Goal: Communication & Community: Answer question/provide support

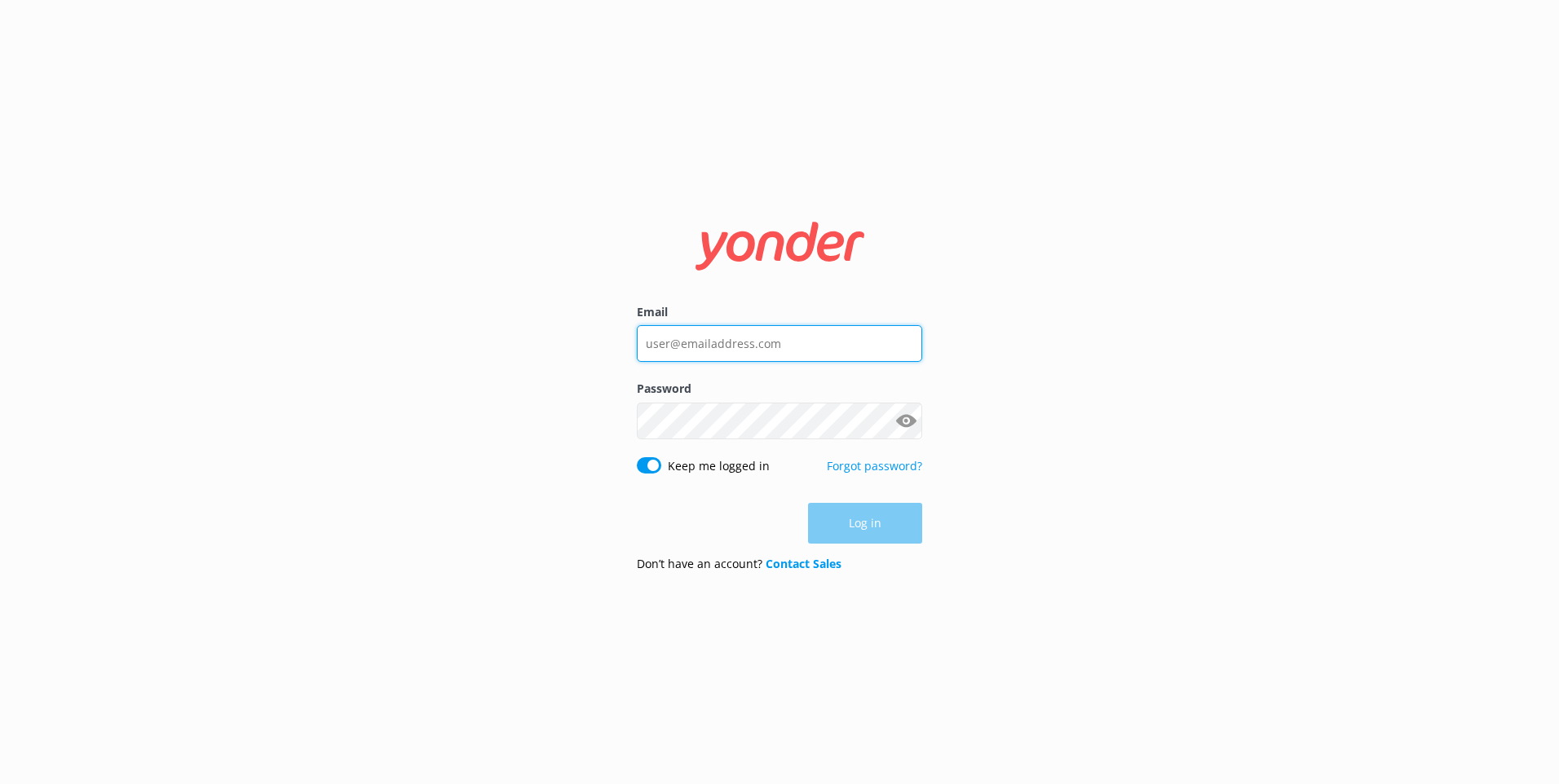
drag, startPoint x: 0, startPoint y: 0, endPoint x: 708, endPoint y: 347, distance: 788.5
click at [708, 347] on input "Email" at bounding box center [779, 344] width 285 height 37
type input "[EMAIL_ADDRESS][DOMAIN_NAME]"
click at [701, 401] on div "Password Show password" at bounding box center [779, 418] width 285 height 77
click at [712, 337] on input "Email" at bounding box center [779, 344] width 285 height 37
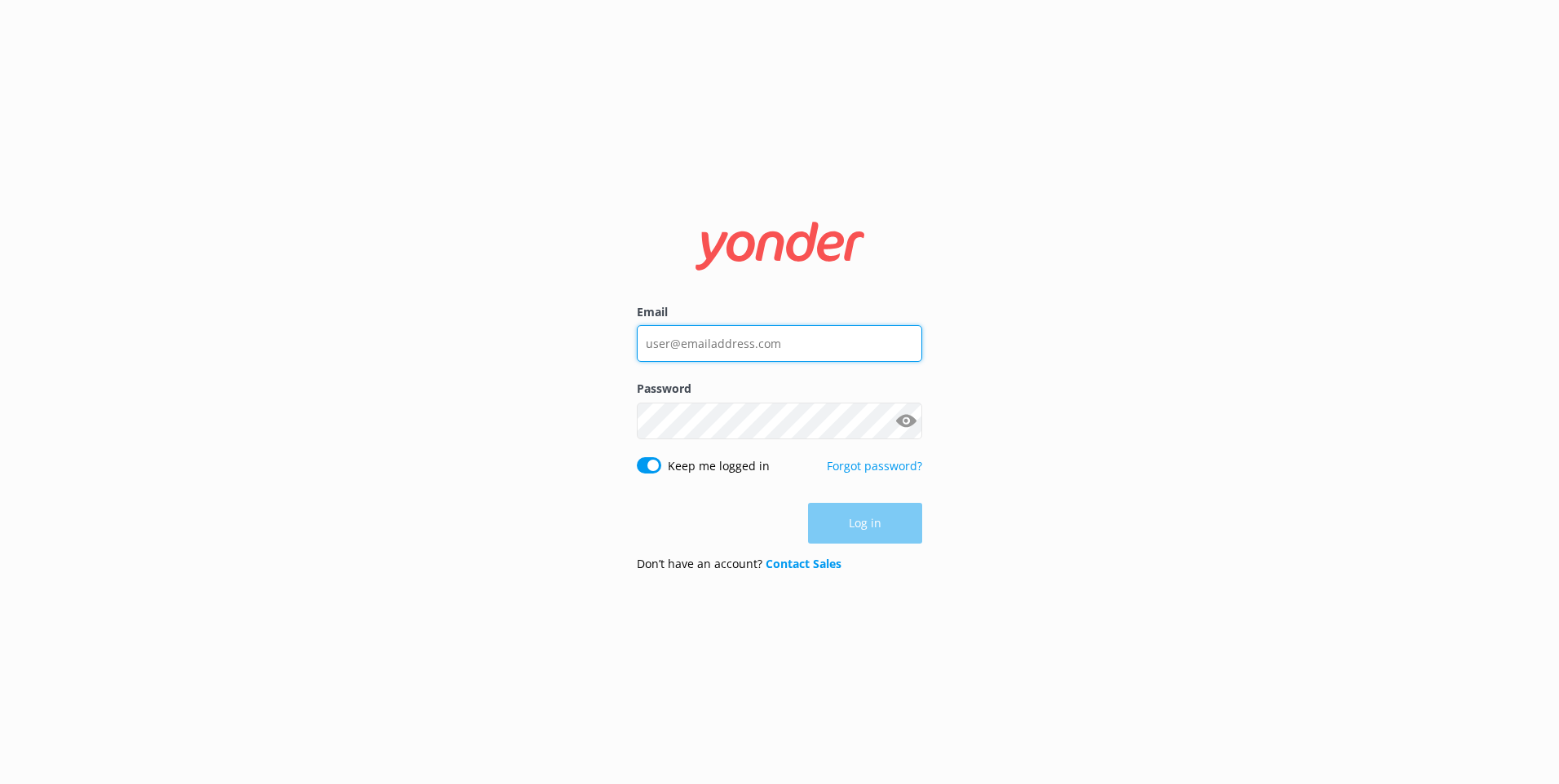
type input "[EMAIL_ADDRESS][DOMAIN_NAME]"
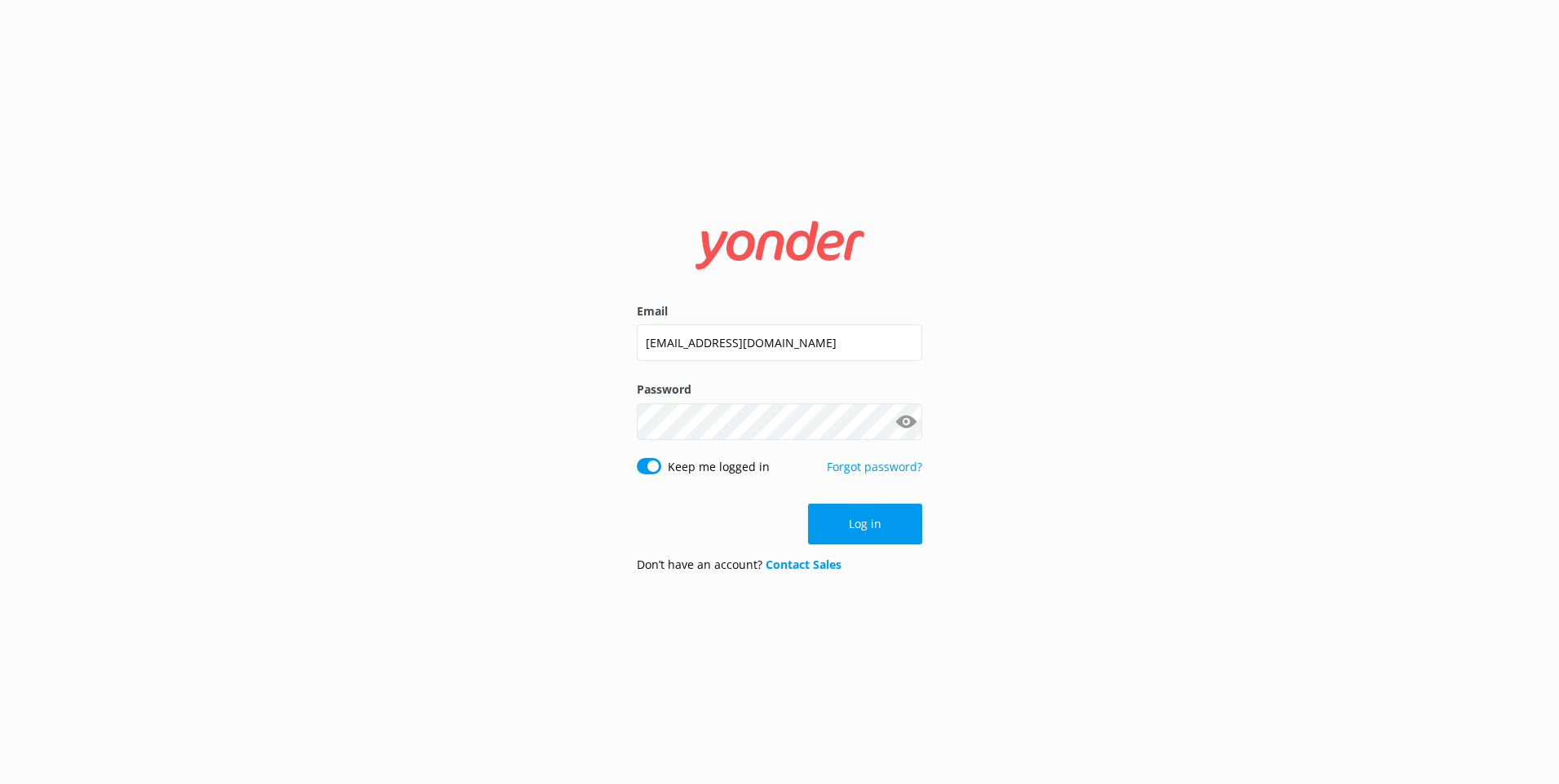
click at [849, 506] on button "Log in" at bounding box center [865, 523] width 114 height 40
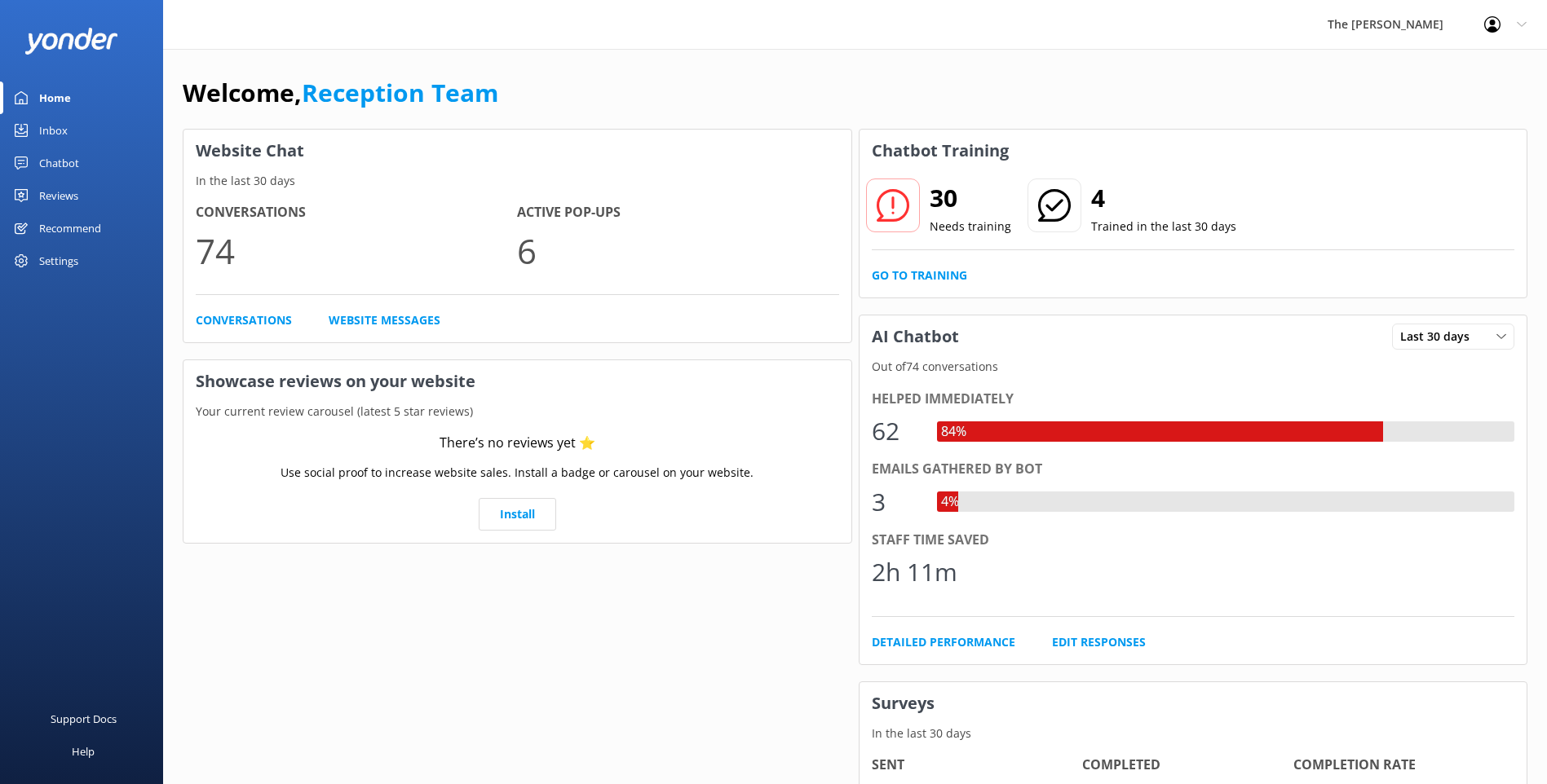
click at [71, 167] on div "Chatbot" at bounding box center [59, 163] width 40 height 33
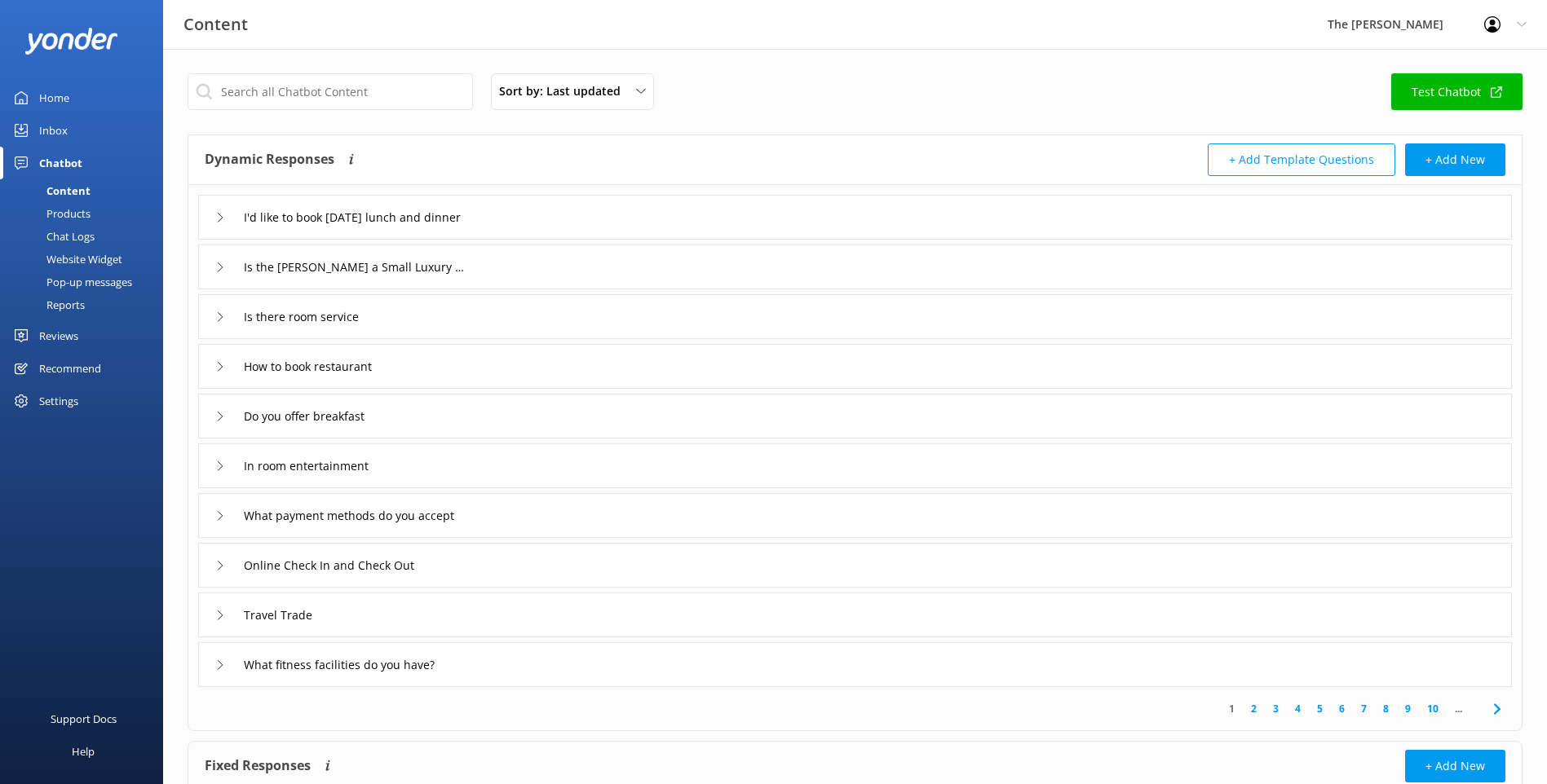
click at [58, 120] on div "Inbox" at bounding box center [53, 130] width 29 height 33
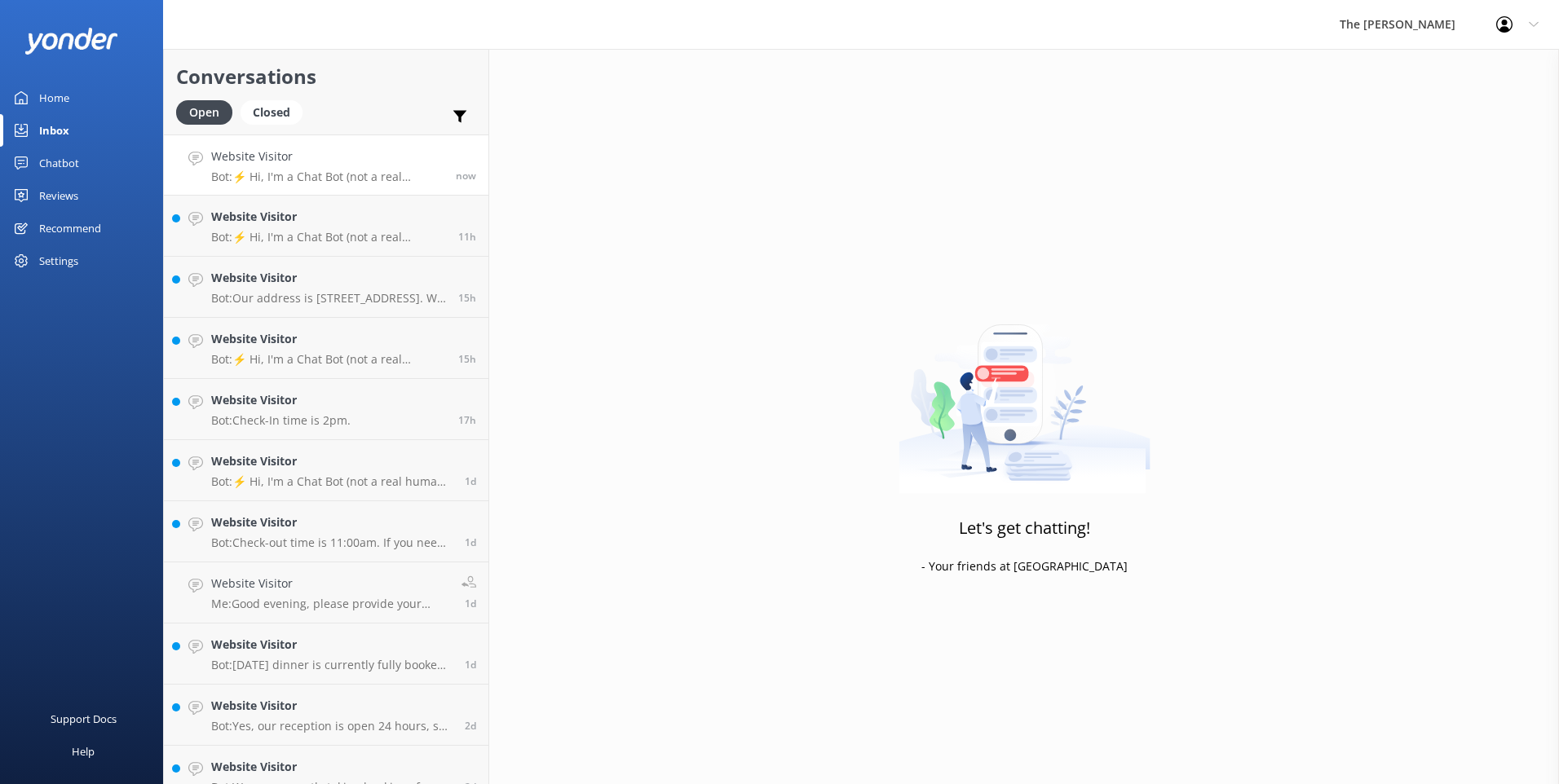
click at [297, 175] on p "Bot: ⚡ Hi, I'm a Chat Bot (not a real human), so I don't have all the answers. …" at bounding box center [327, 177] width 232 height 15
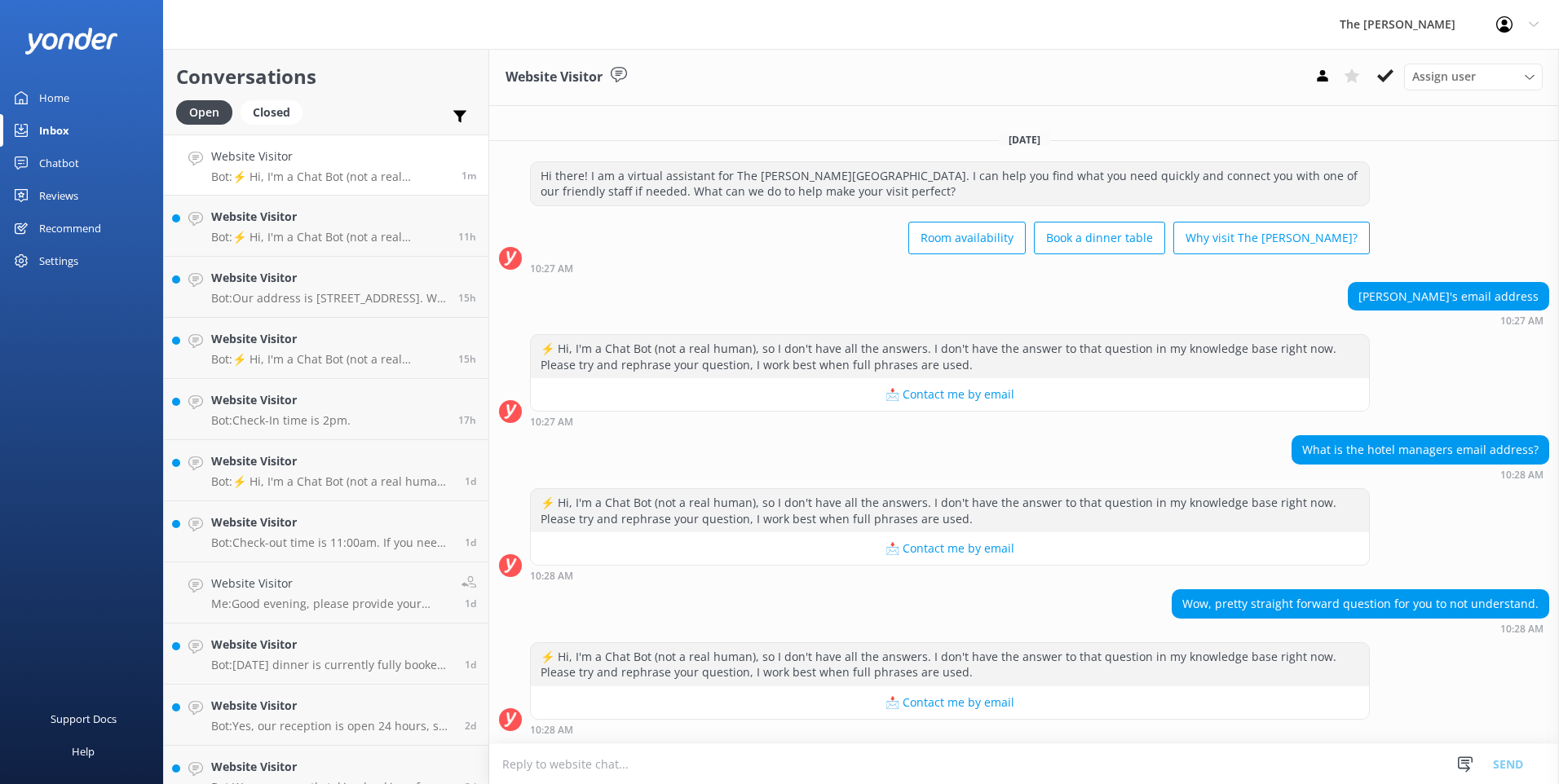
click at [810, 771] on textarea at bounding box center [1024, 764] width 1070 height 40
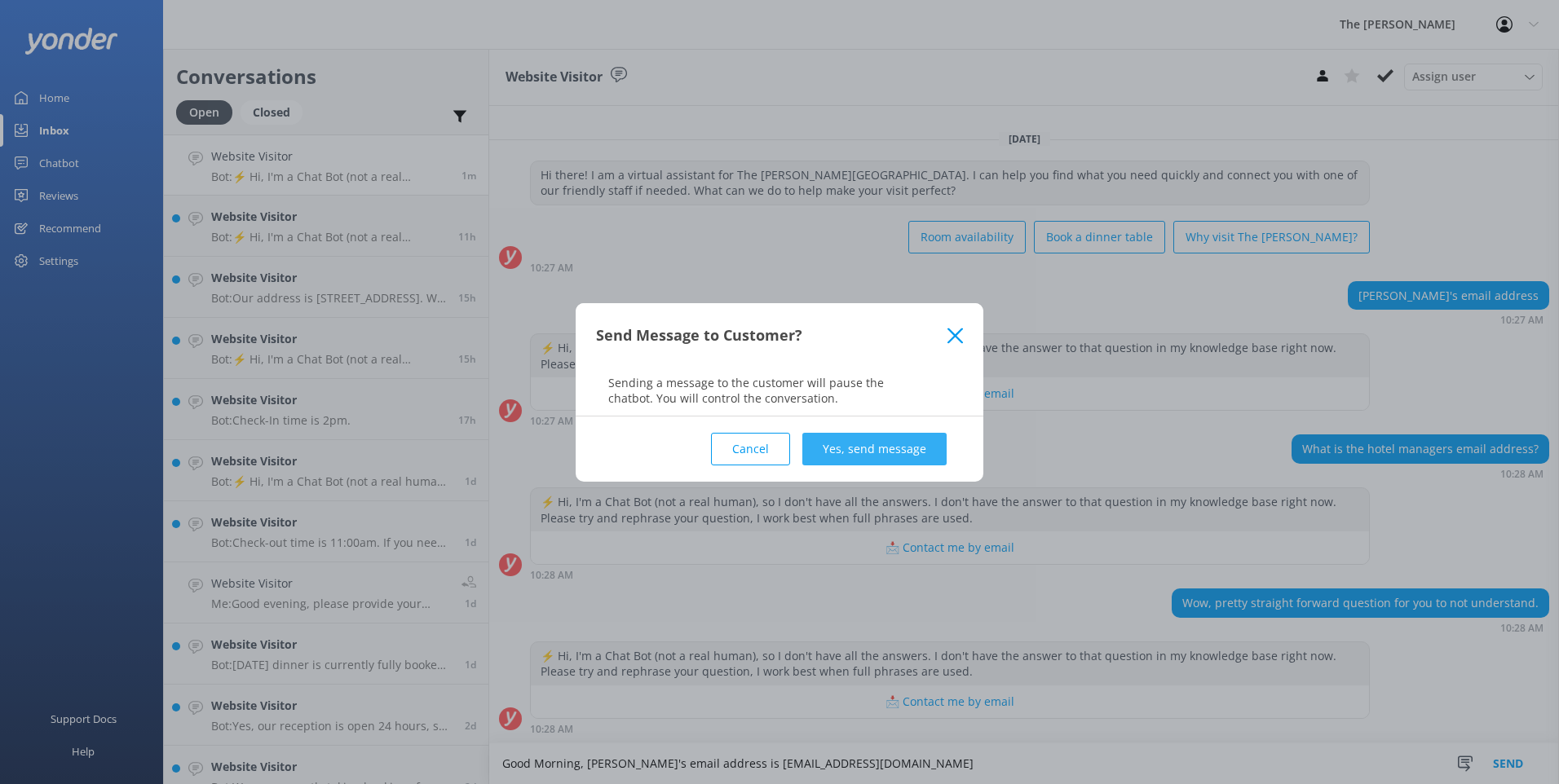
type textarea "Good Morning, [PERSON_NAME]'s email address is [EMAIL_ADDRESS][DOMAIN_NAME]"
click at [854, 448] on button "Yes, send message" at bounding box center [874, 449] width 144 height 33
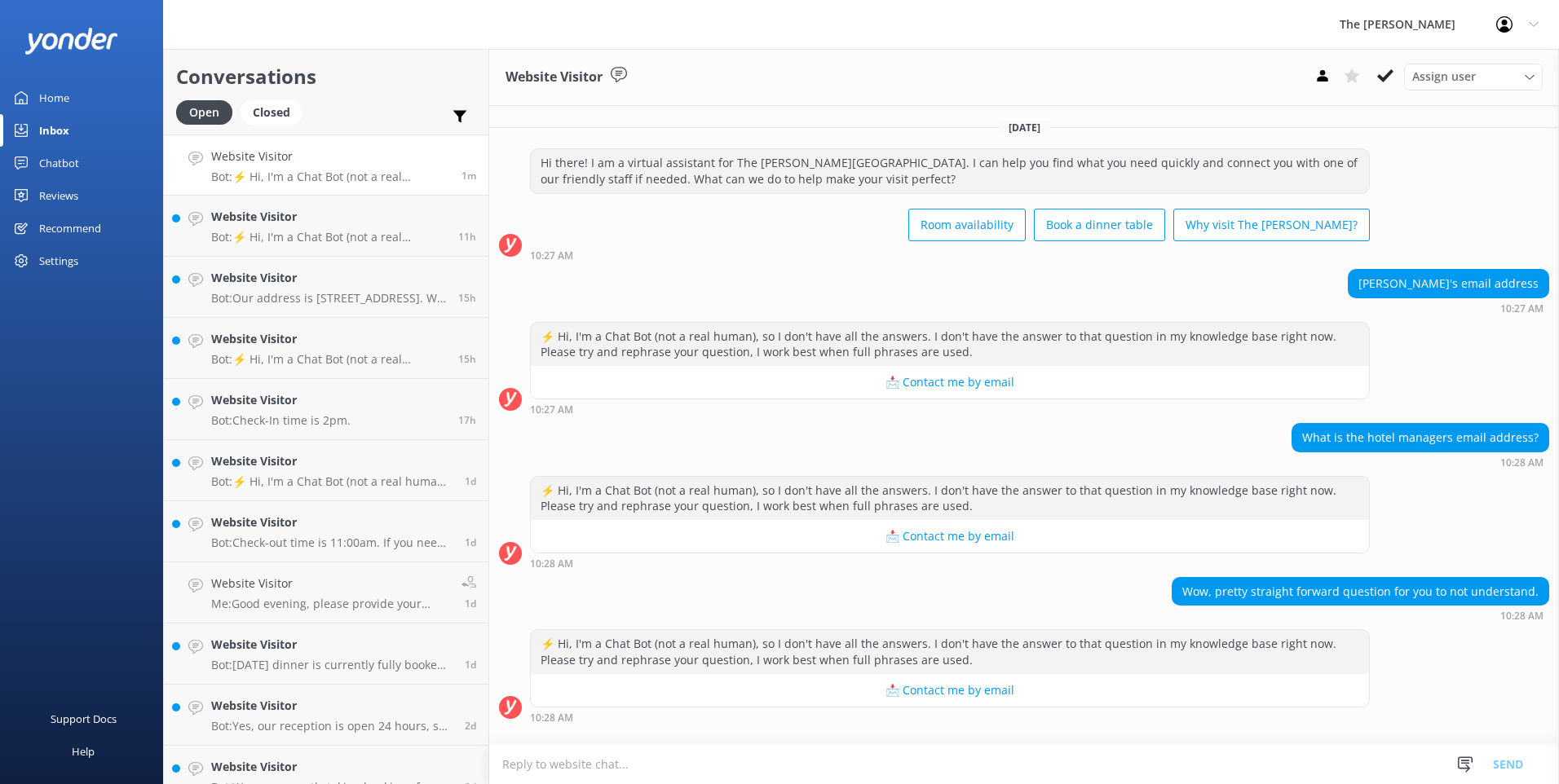
scroll to position [93, 0]
